Goal: Find specific page/section: Find specific page/section

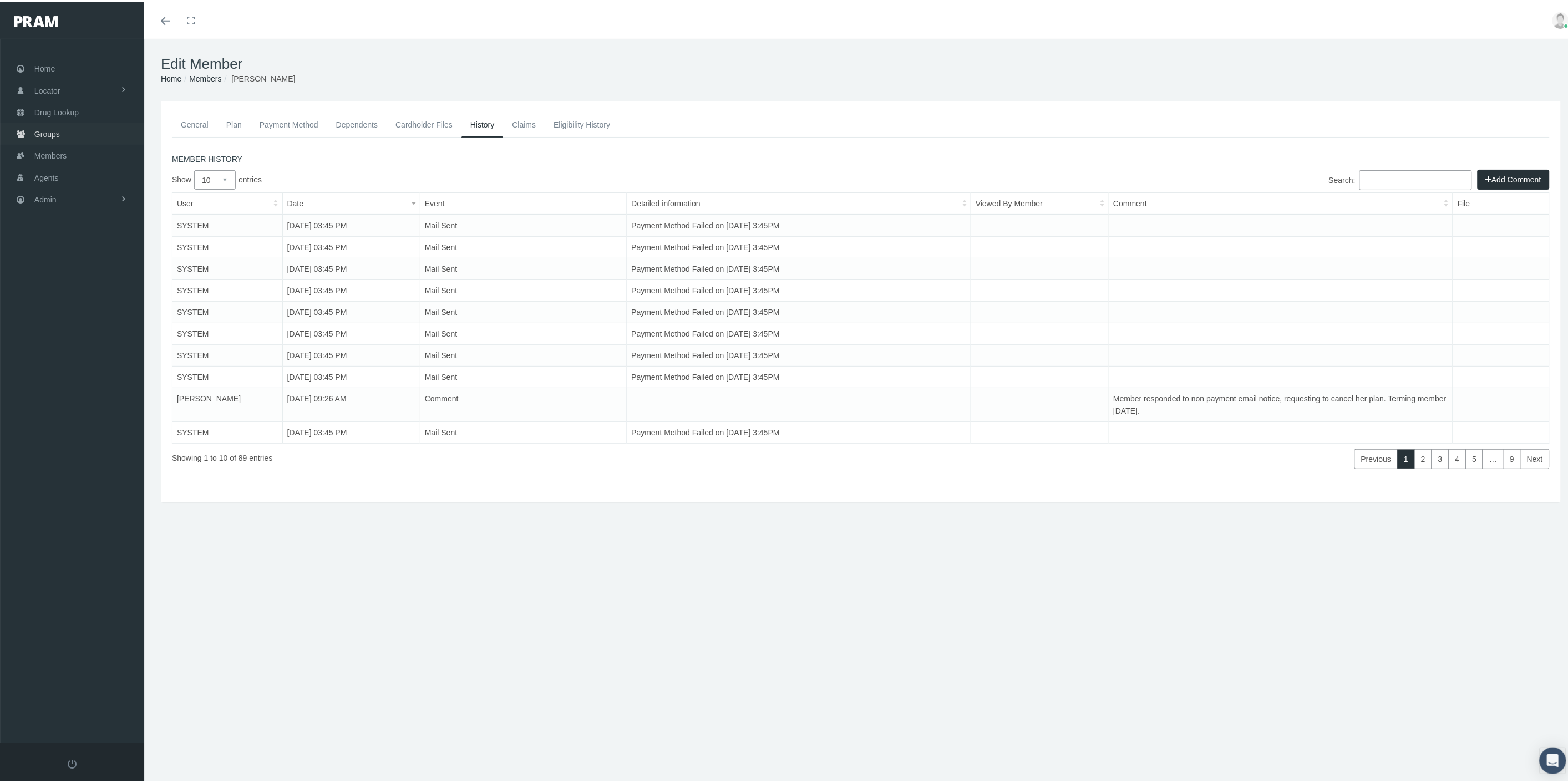
click at [103, 132] on link "Groups" at bounding box center [72, 132] width 144 height 22
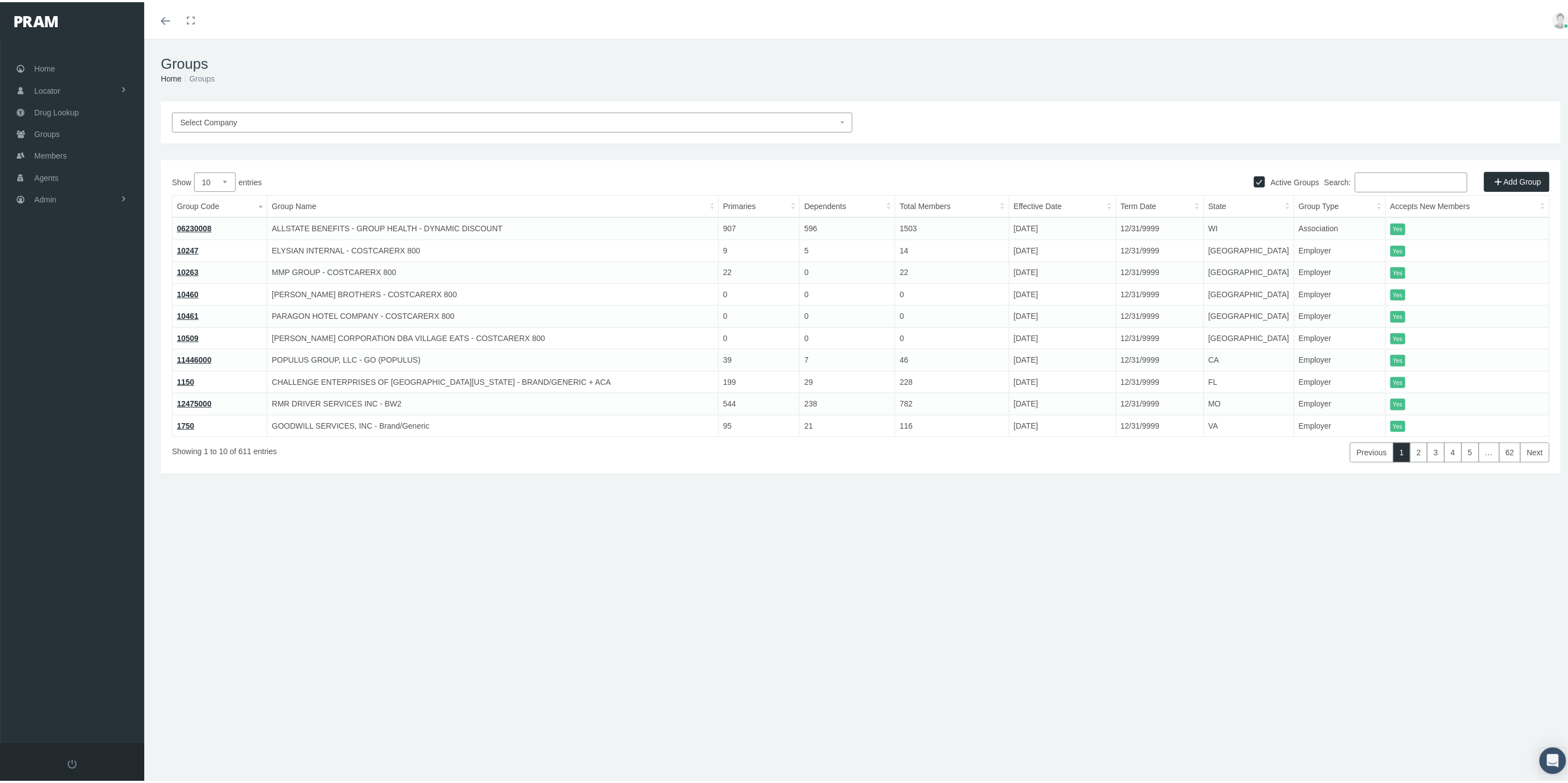
click at [1365, 178] on input "Search:" at bounding box center [1412, 180] width 113 height 20
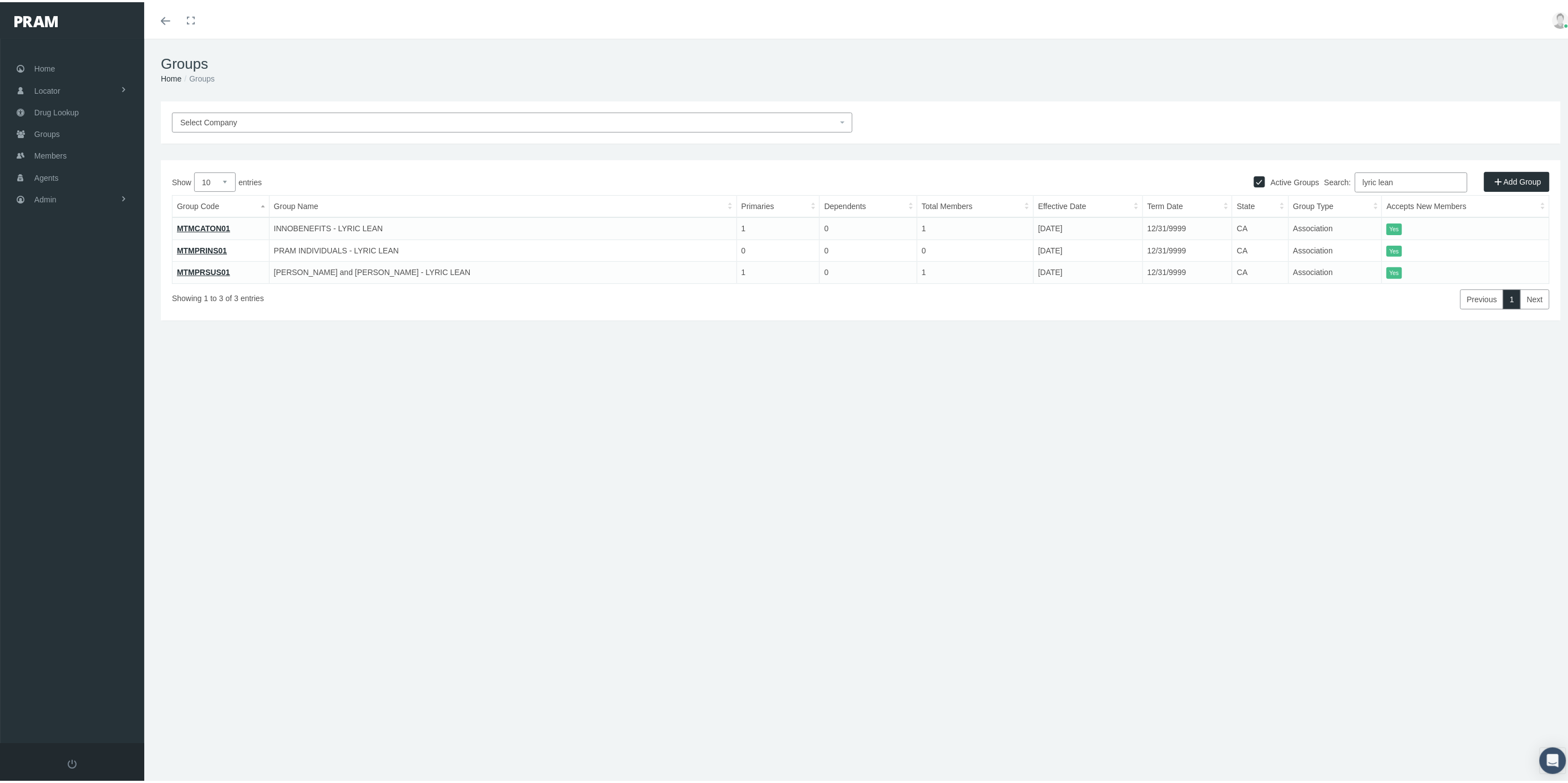
type input "lyric lean"
